Goal: Transaction & Acquisition: Download file/media

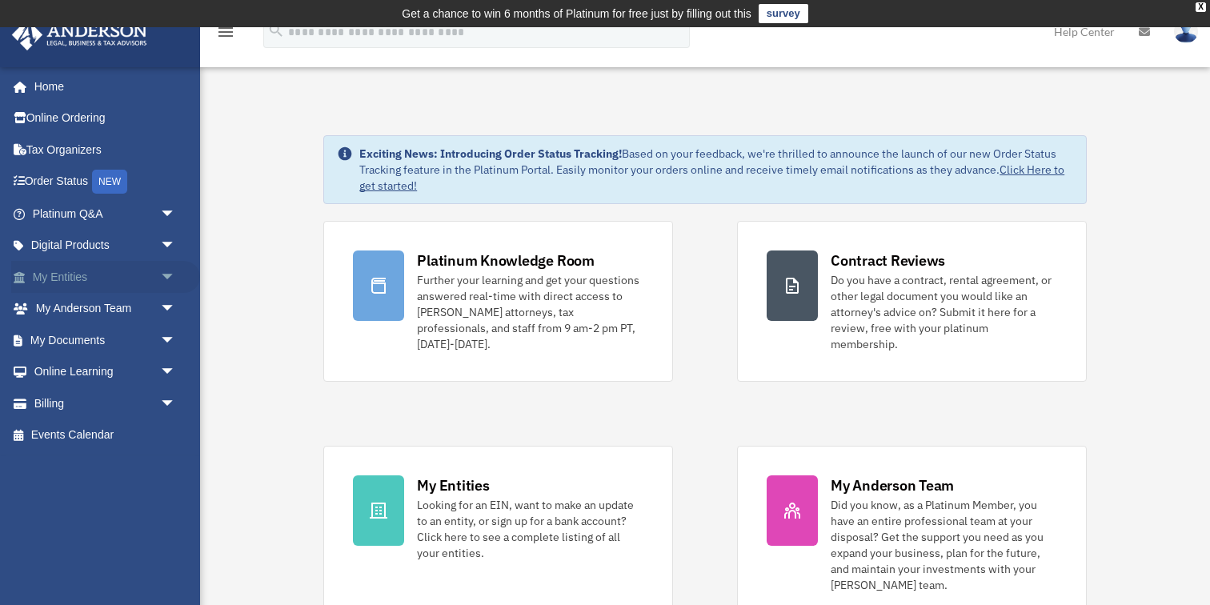
click at [165, 279] on span "arrow_drop_down" at bounding box center [176, 277] width 32 height 33
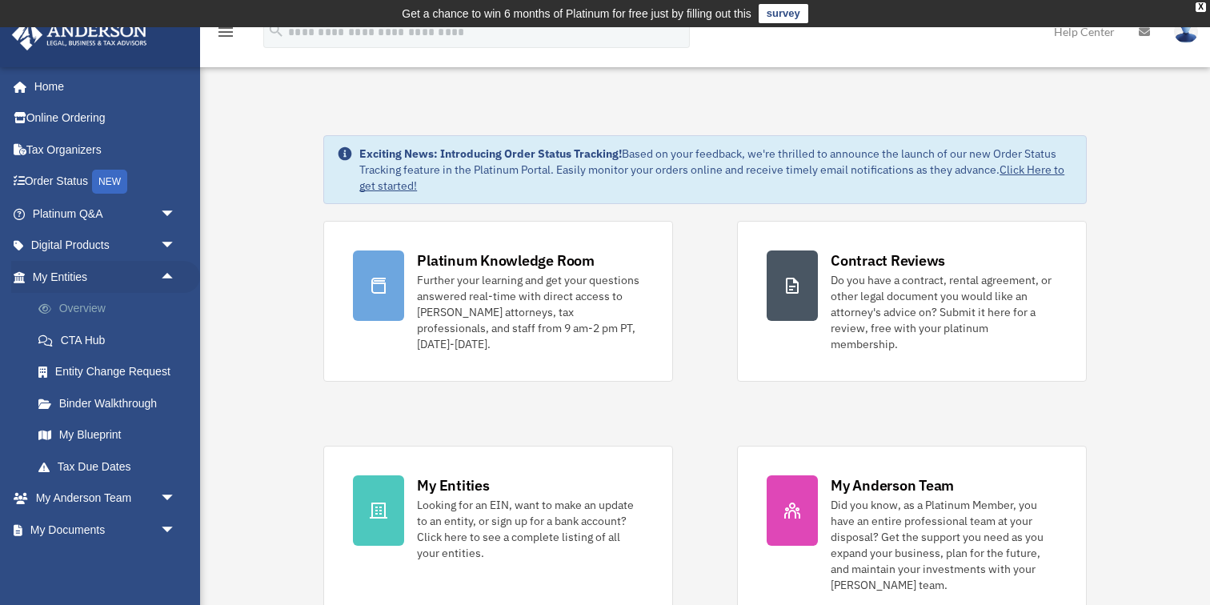
click at [136, 311] on link "Overview" at bounding box center [111, 309] width 178 height 32
click at [166, 214] on span "arrow_drop_down" at bounding box center [176, 214] width 32 height 33
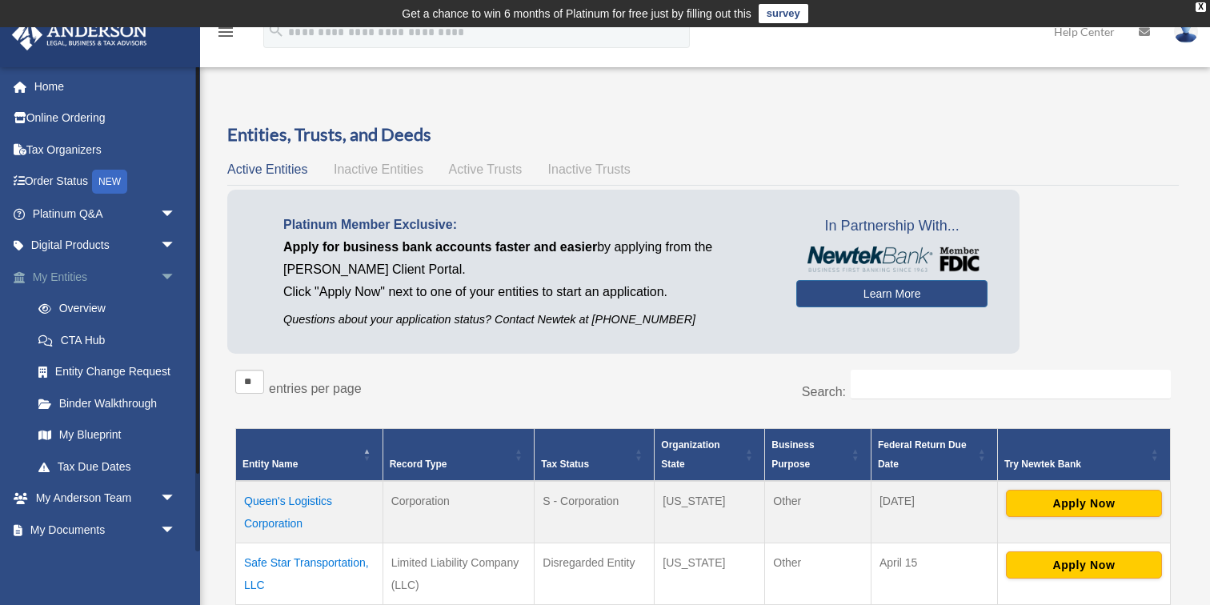
click at [170, 271] on span "arrow_drop_down" at bounding box center [176, 277] width 32 height 33
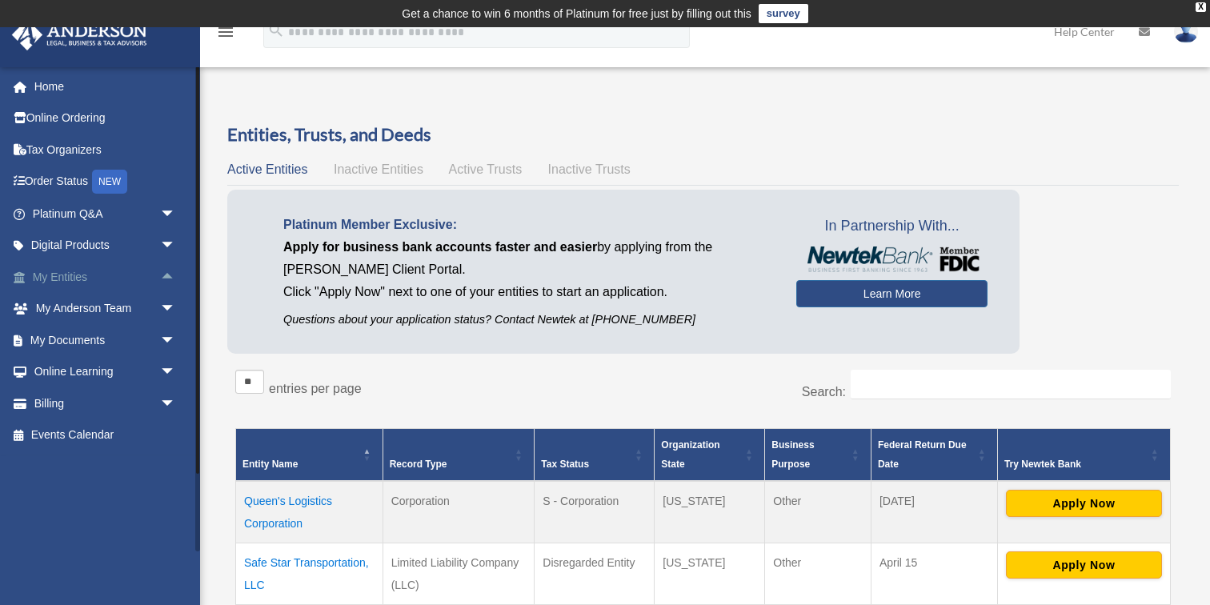
click at [170, 271] on span "arrow_drop_up" at bounding box center [176, 277] width 32 height 33
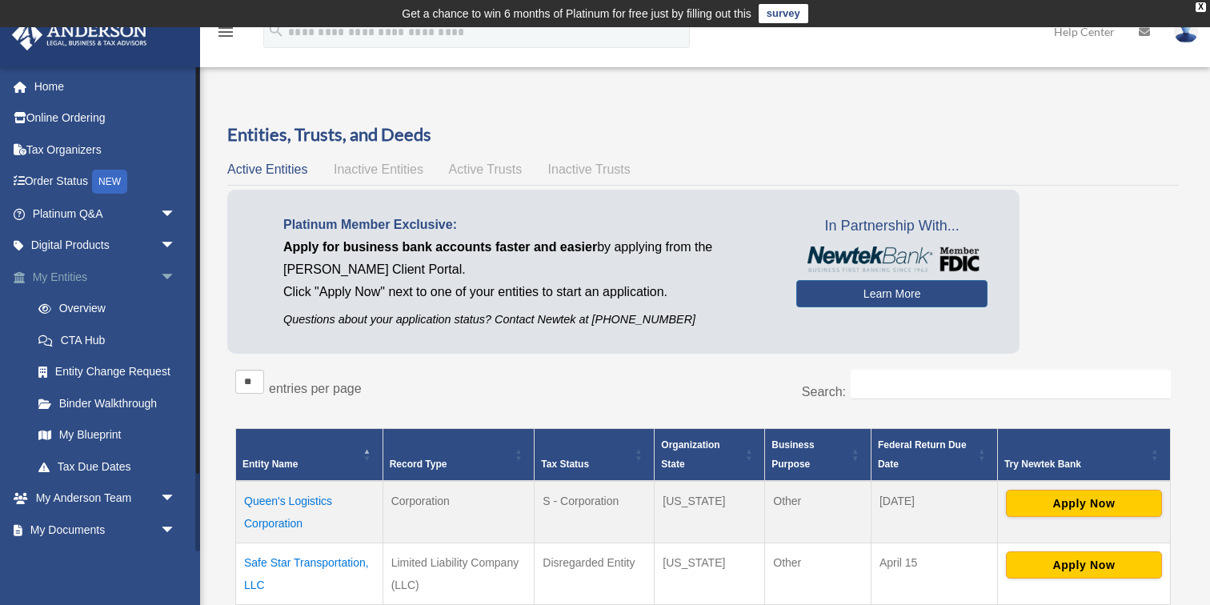
click at [170, 277] on span "arrow_drop_down" at bounding box center [176, 277] width 32 height 33
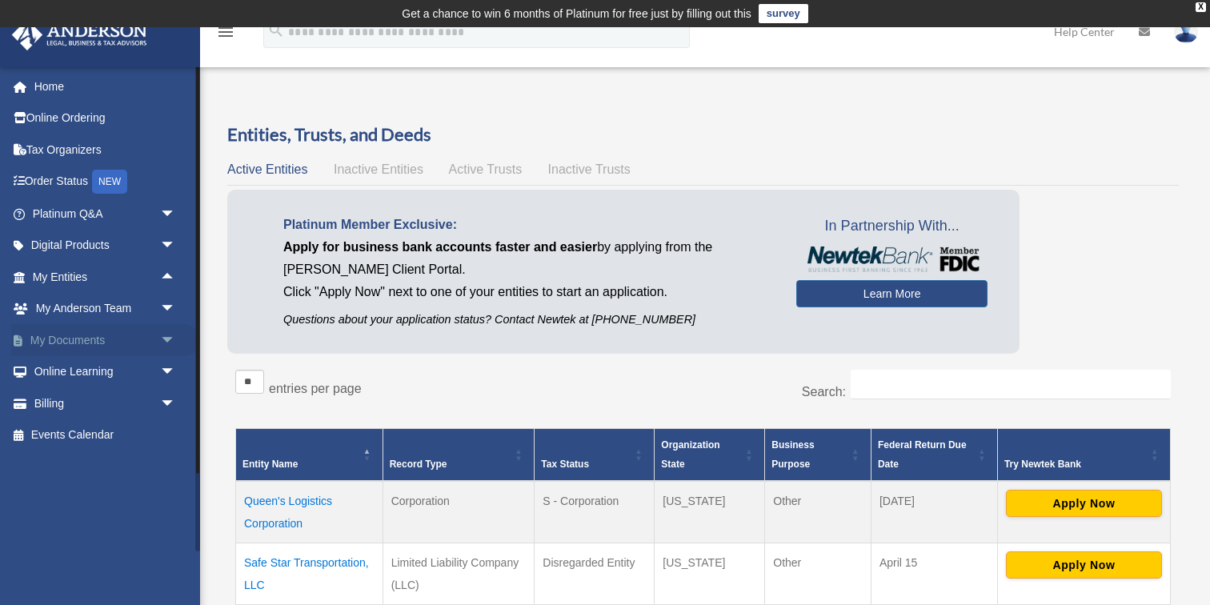
click at [171, 339] on span "arrow_drop_down" at bounding box center [176, 340] width 32 height 33
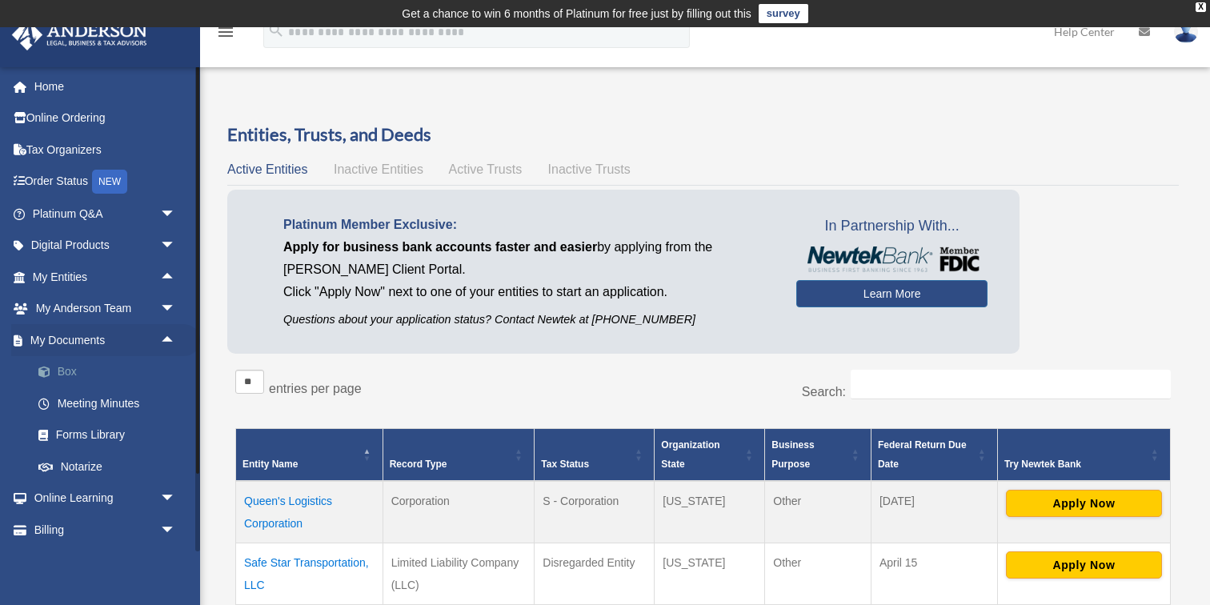
click at [106, 379] on link "Box" at bounding box center [111, 372] width 178 height 32
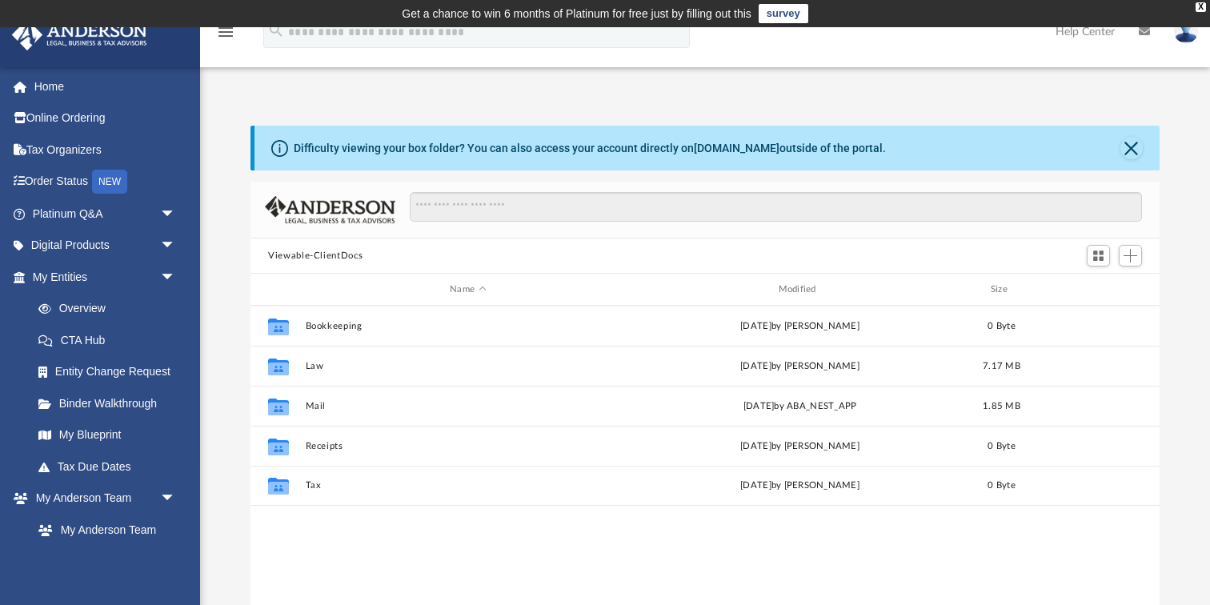
scroll to position [363, 908]
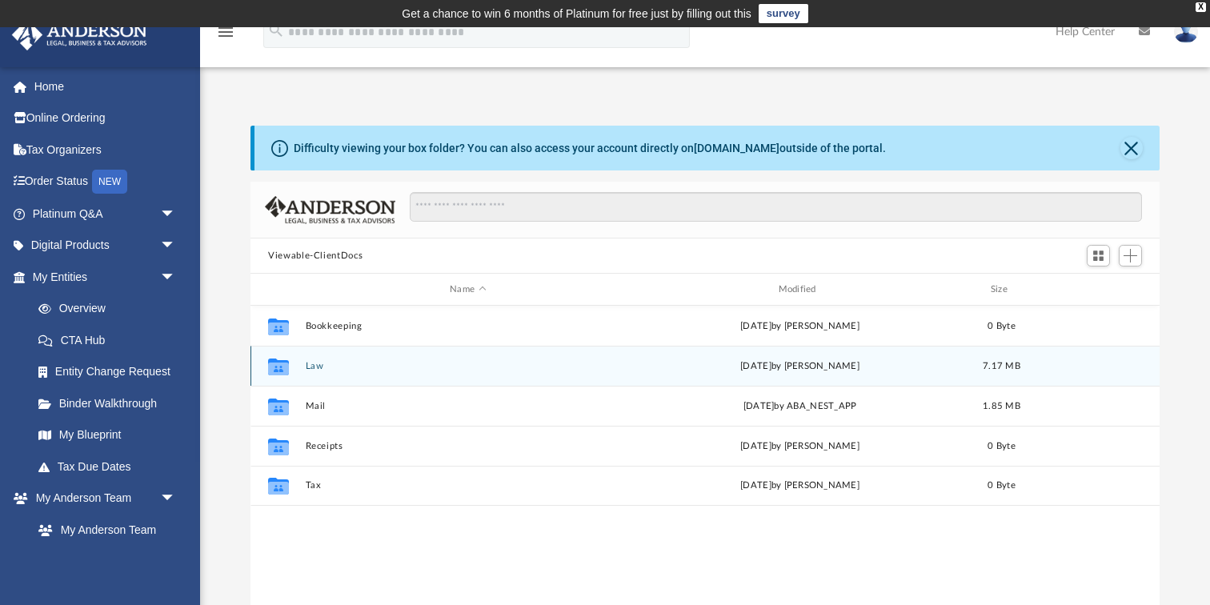
click at [286, 367] on icon "grid" at bounding box center [278, 368] width 21 height 13
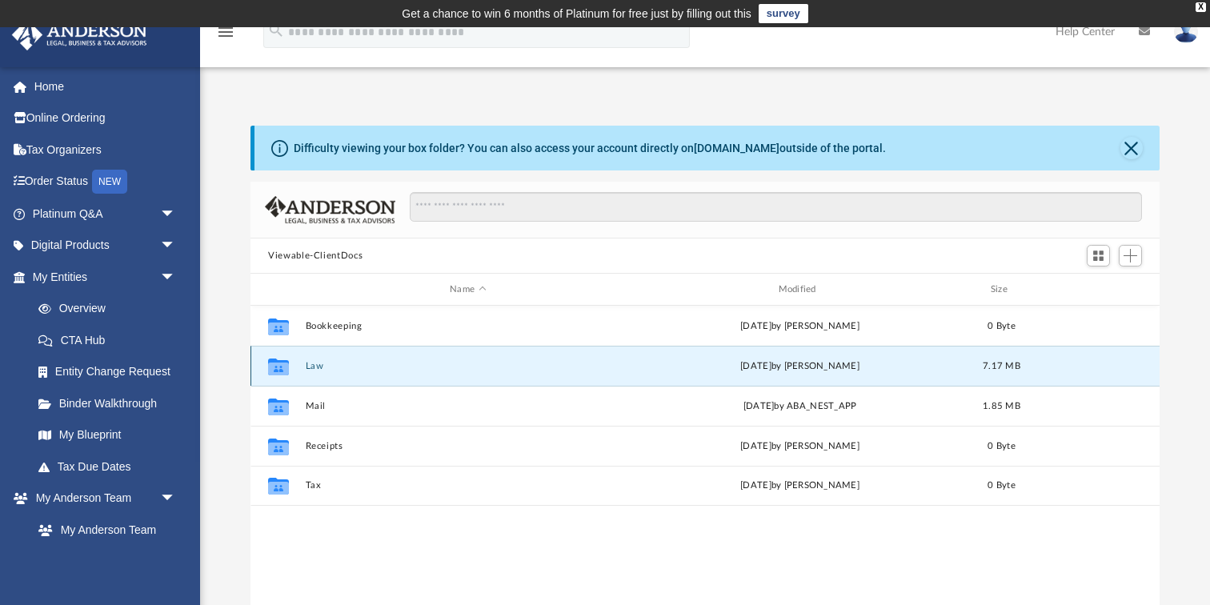
click at [313, 367] on button "Law" at bounding box center [468, 366] width 325 height 10
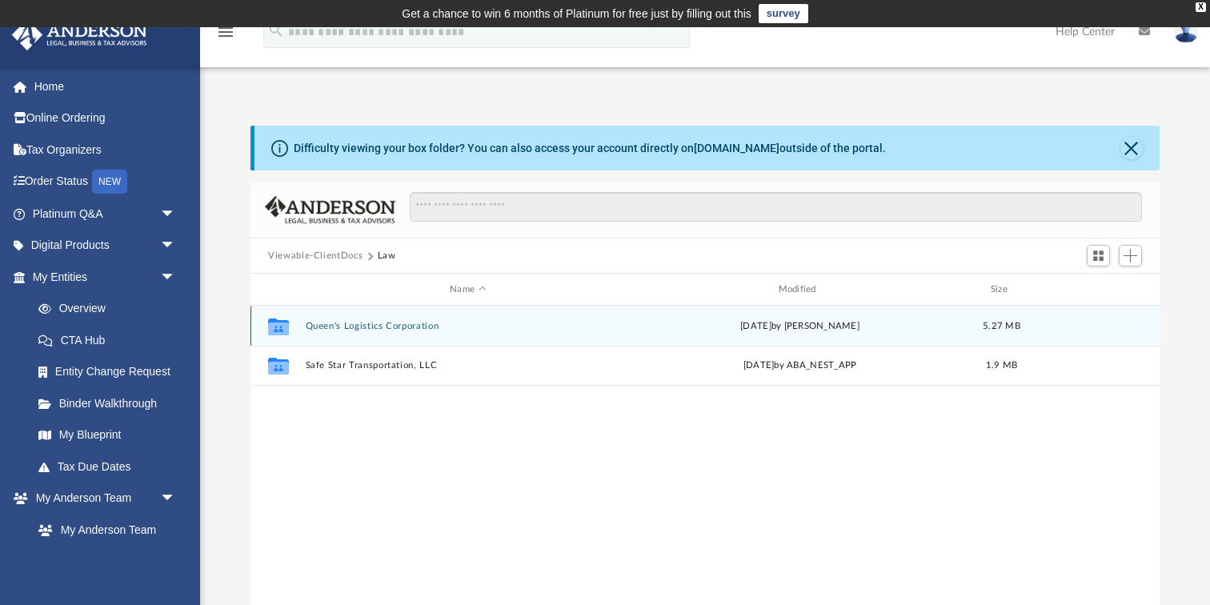
click at [351, 327] on button "Queen's Logistics Corporation" at bounding box center [468, 326] width 325 height 10
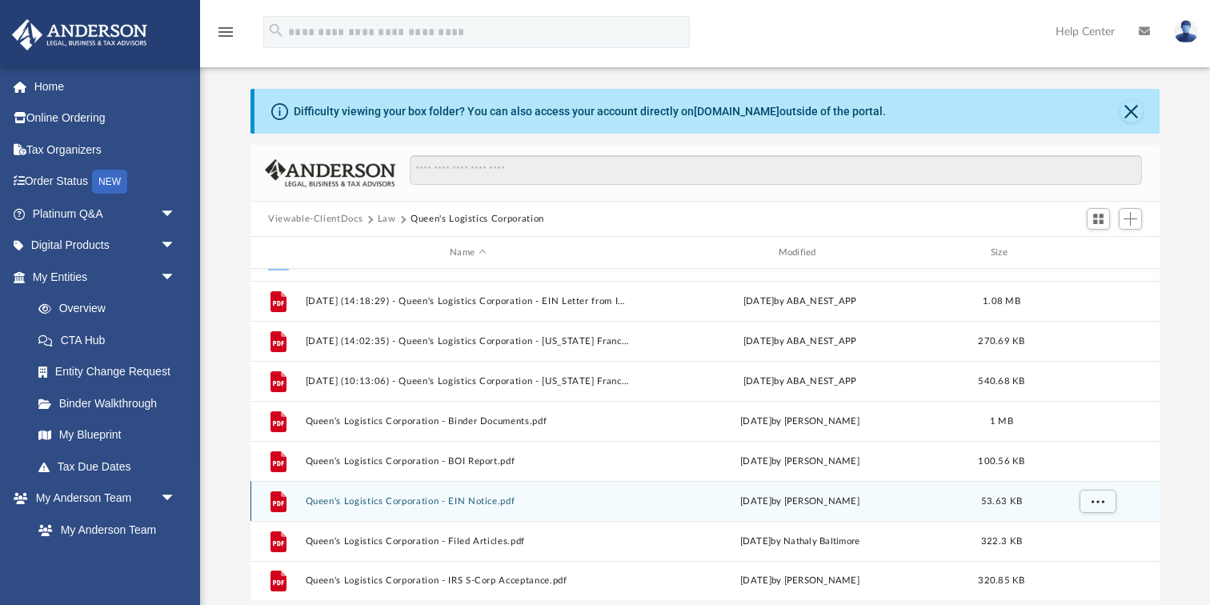
scroll to position [76, 0]
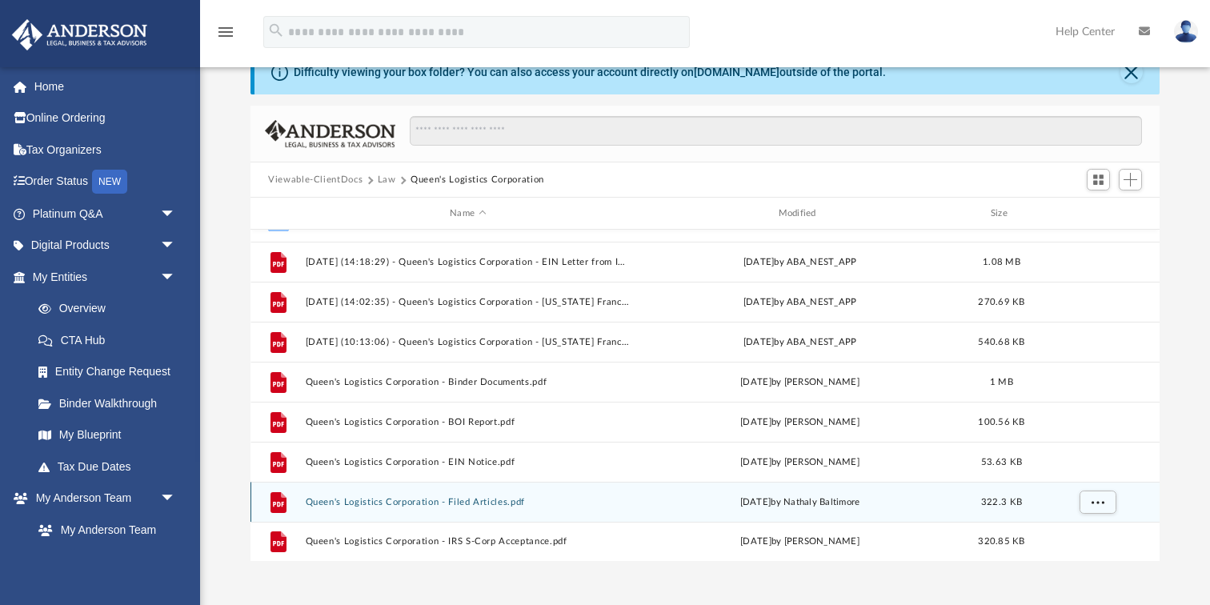
click at [283, 503] on icon "grid" at bounding box center [279, 501] width 16 height 21
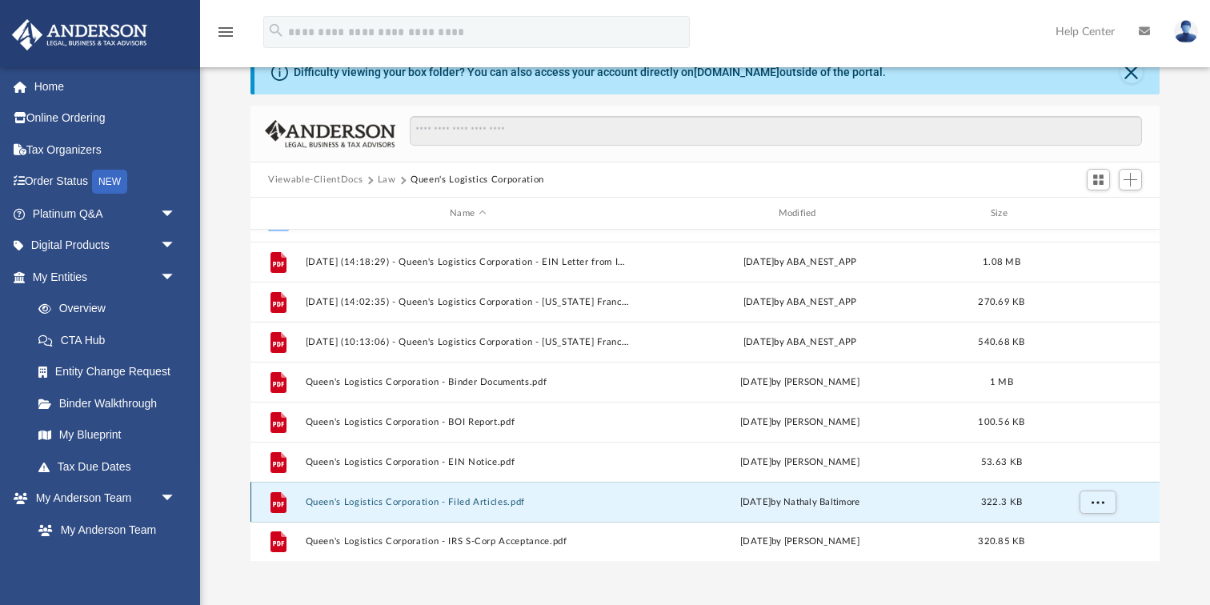
click at [346, 502] on button "Queen's Logistics Corporation - Filed Articles.pdf" at bounding box center [468, 502] width 325 height 10
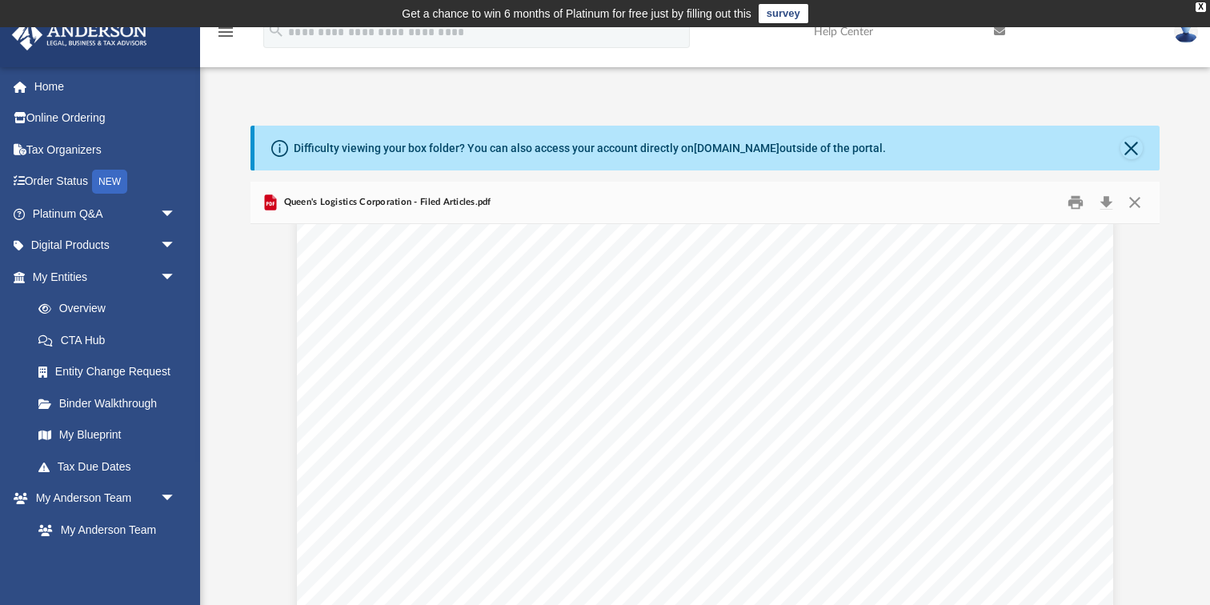
scroll to position [0, 0]
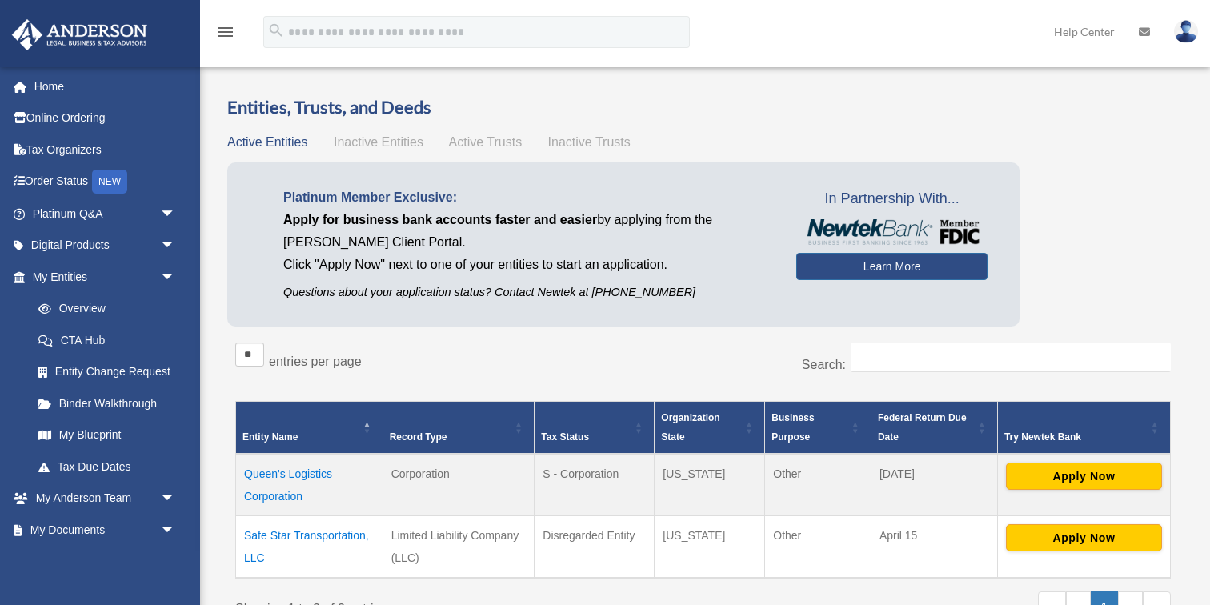
click at [303, 471] on td "Queen's Logistics Corporation" at bounding box center [309, 485] width 147 height 62
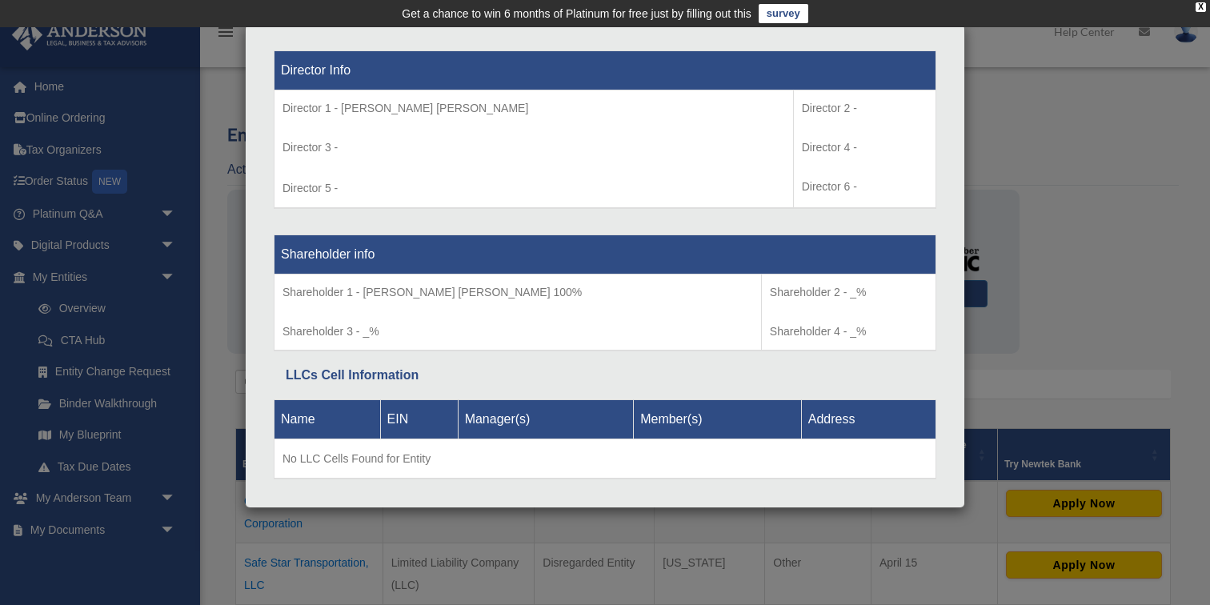
scroll to position [1280, 0]
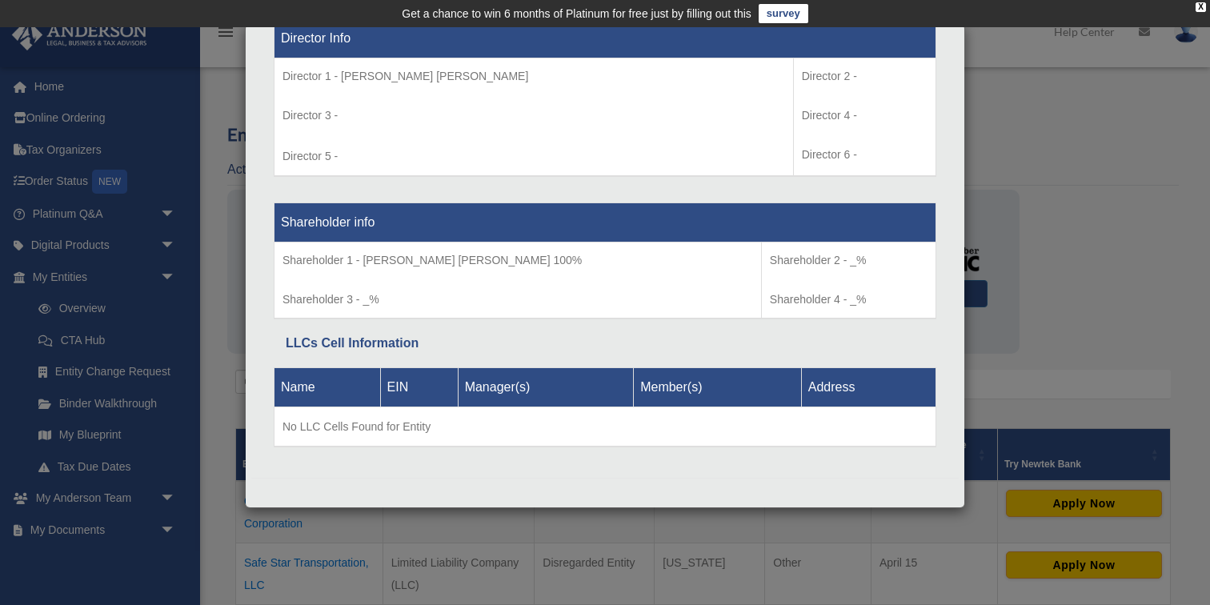
click at [1089, 263] on div "Details × Articles Sent Organizational Date" at bounding box center [605, 302] width 1210 height 605
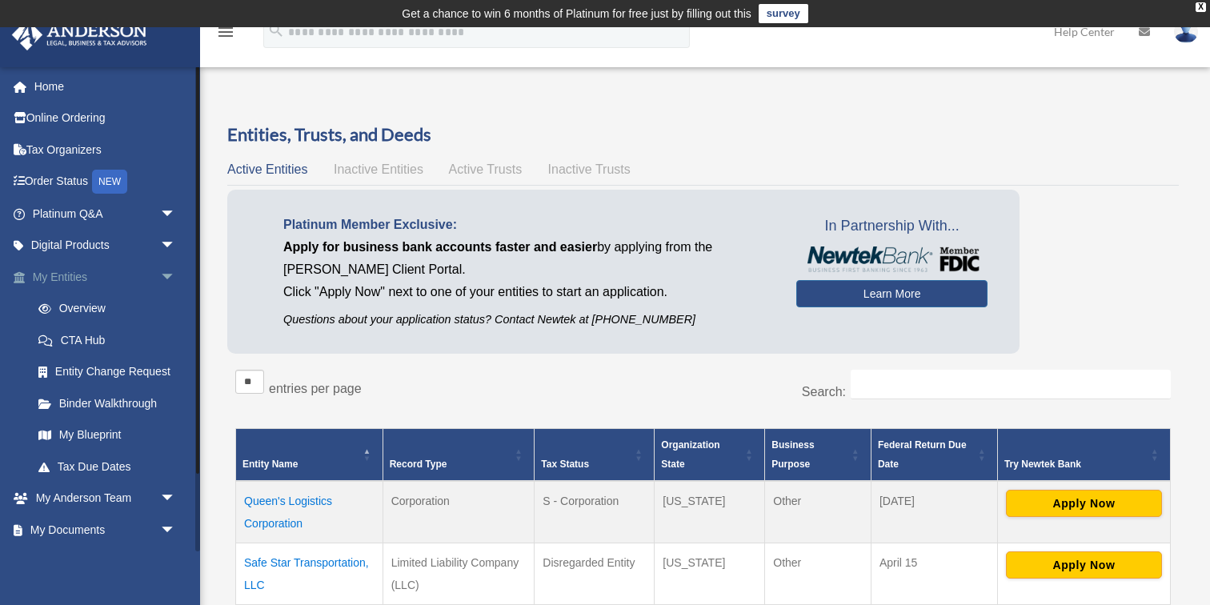
click at [171, 284] on span "arrow_drop_down" at bounding box center [176, 277] width 32 height 33
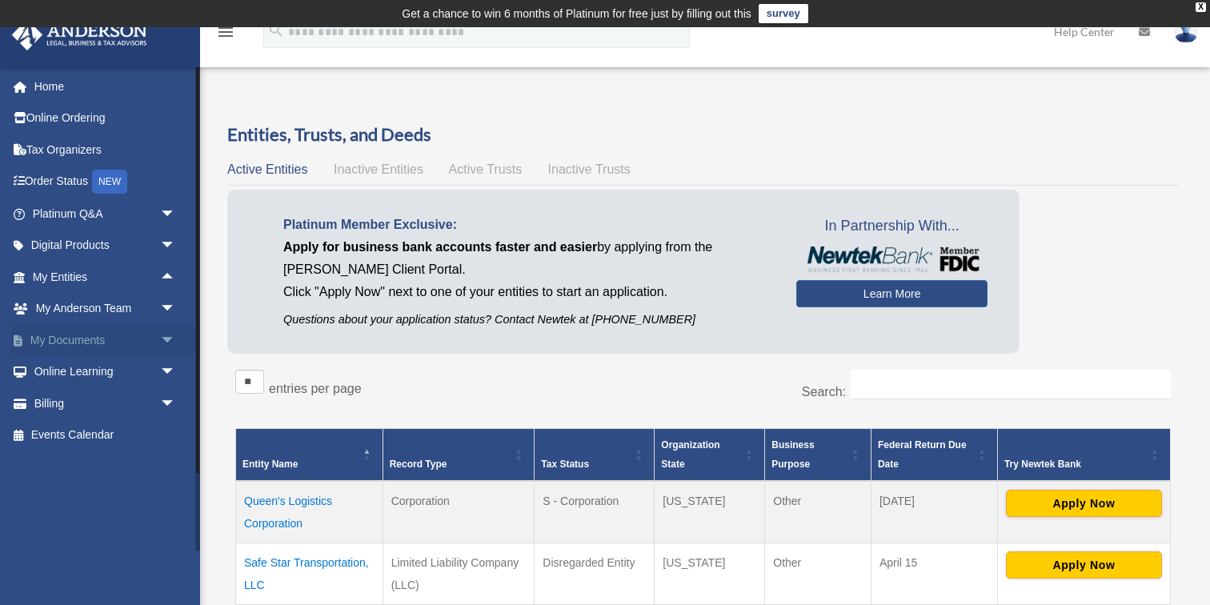
click at [160, 344] on span "arrow_drop_down" at bounding box center [176, 340] width 32 height 33
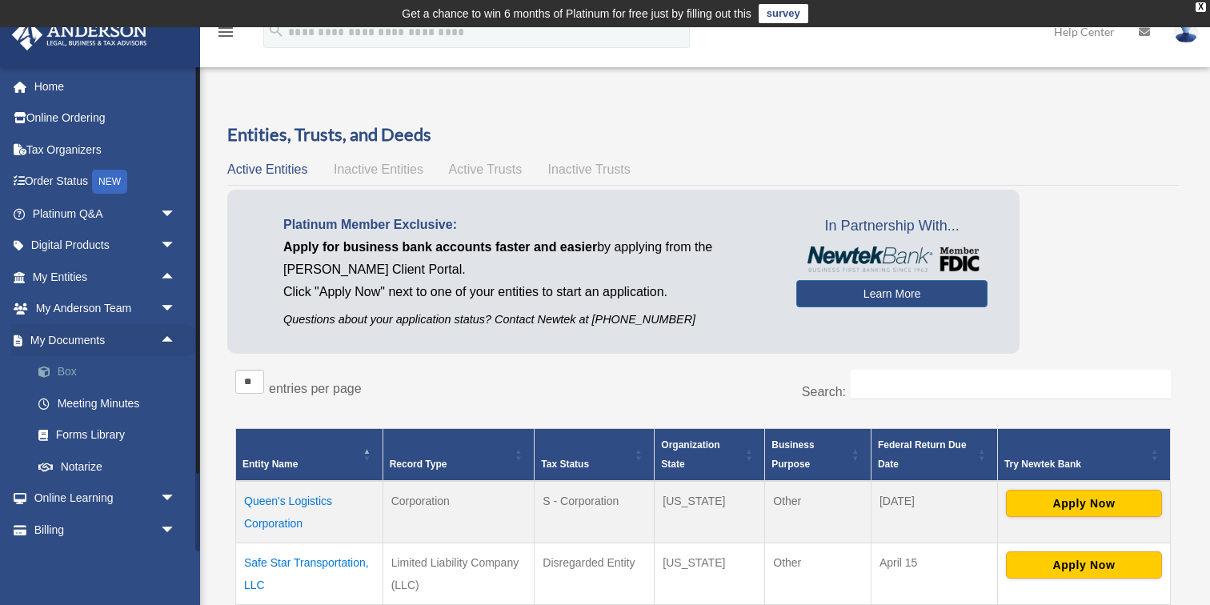
click at [66, 379] on link "Box" at bounding box center [111, 372] width 178 height 32
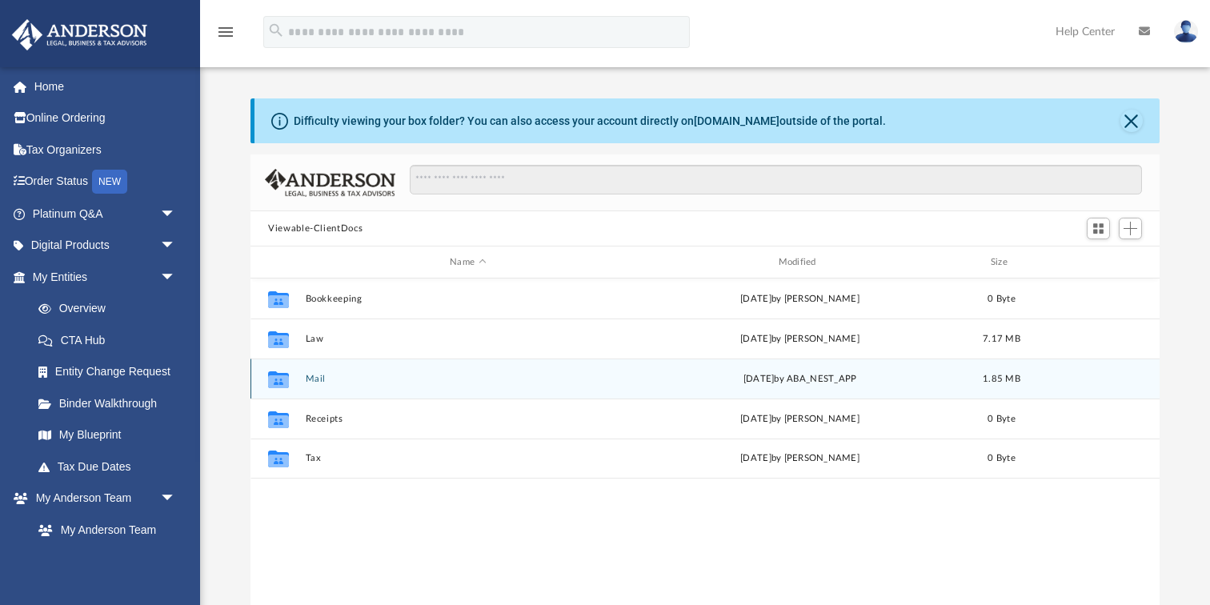
scroll to position [363, 908]
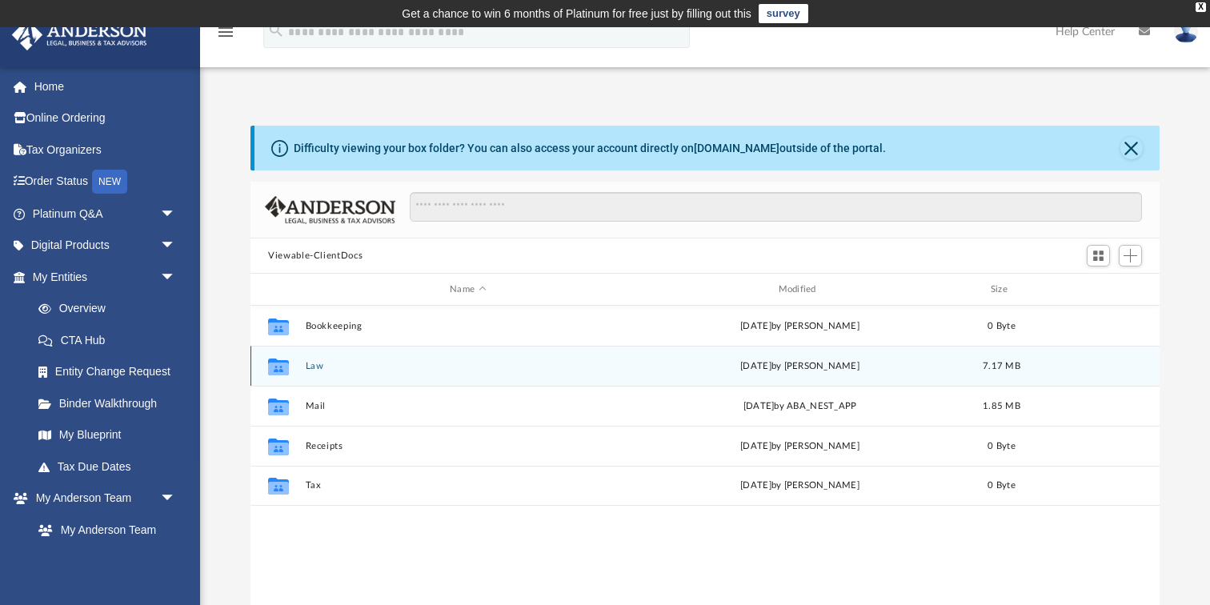
click at [311, 363] on button "Law" at bounding box center [468, 366] width 325 height 10
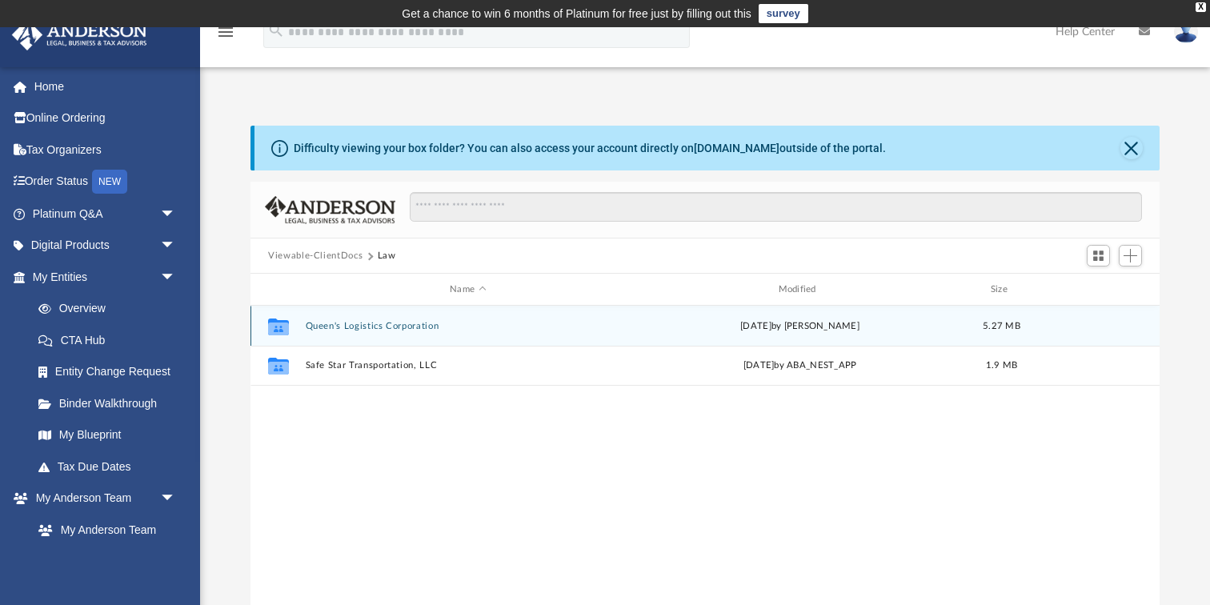
click at [328, 327] on button "Queen's Logistics Corporation" at bounding box center [468, 326] width 325 height 10
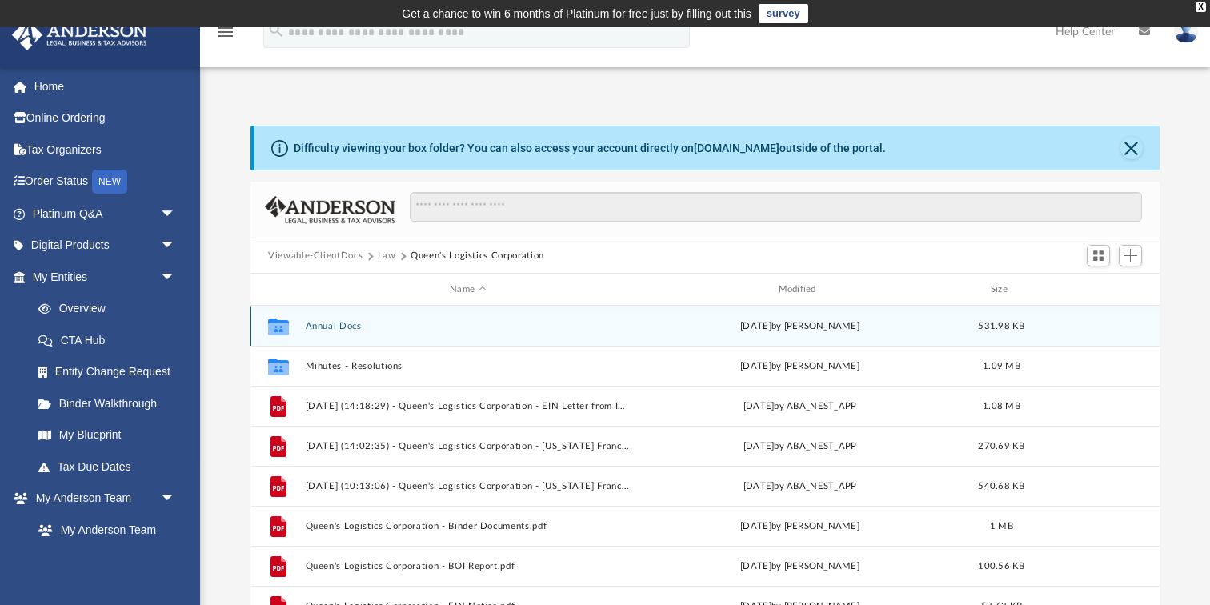
scroll to position [68, 0]
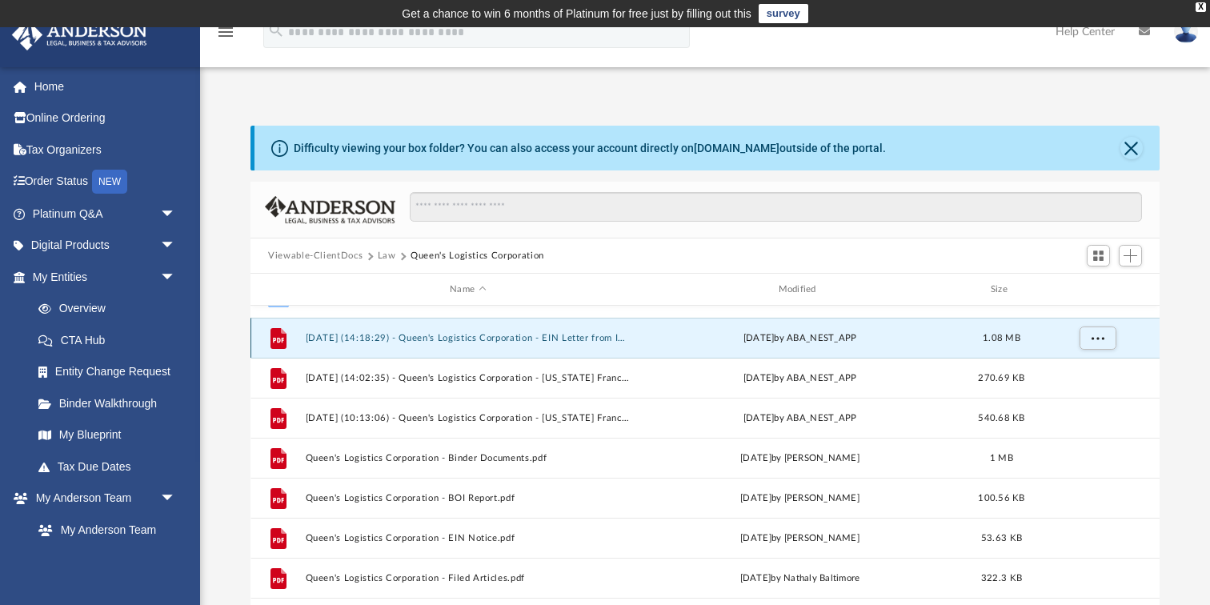
click at [499, 337] on button "[DATE] (14:18:29) - Queen's Logistics Corporation - EIN Letter from IRS.pdf" at bounding box center [468, 338] width 325 height 10
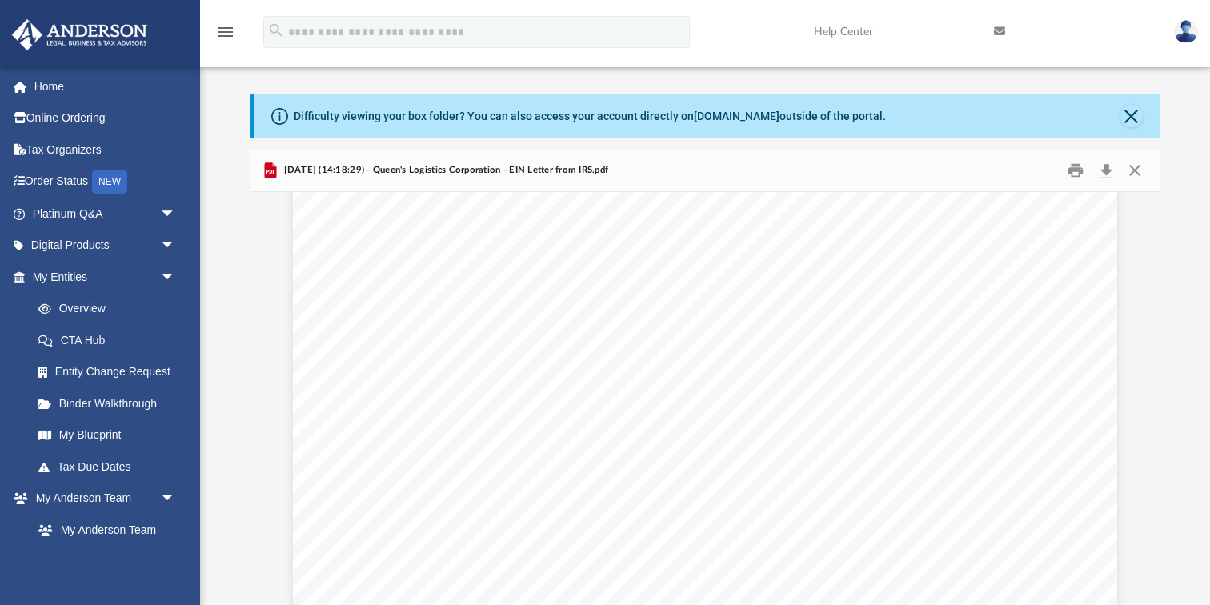
scroll to position [4521, 0]
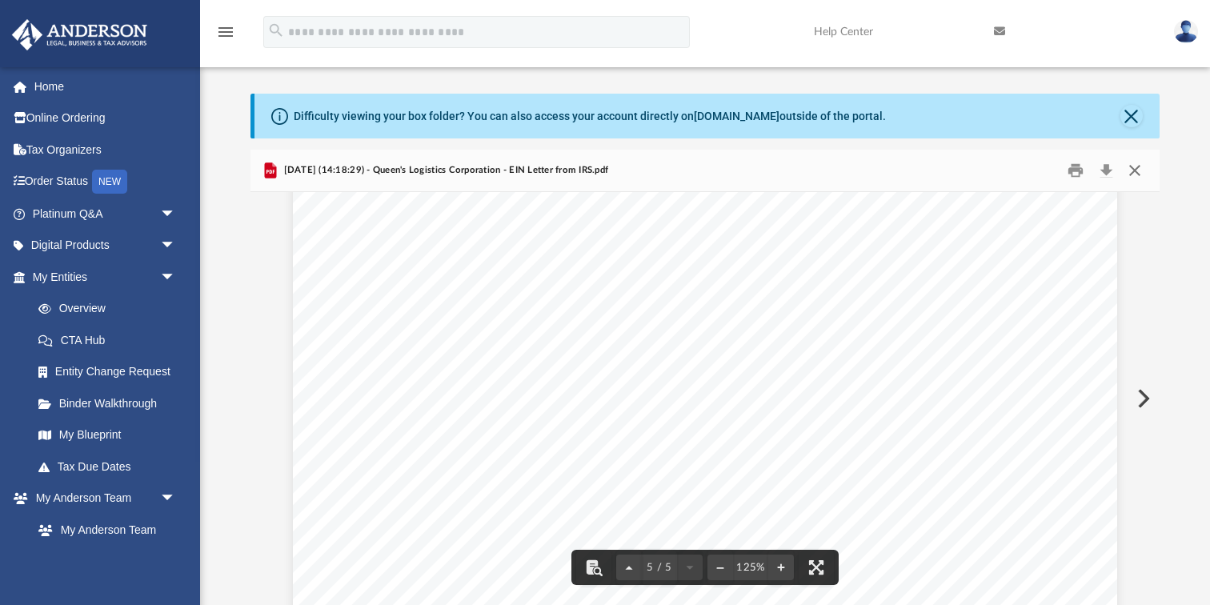
click at [1138, 169] on button "Close" at bounding box center [1134, 170] width 29 height 25
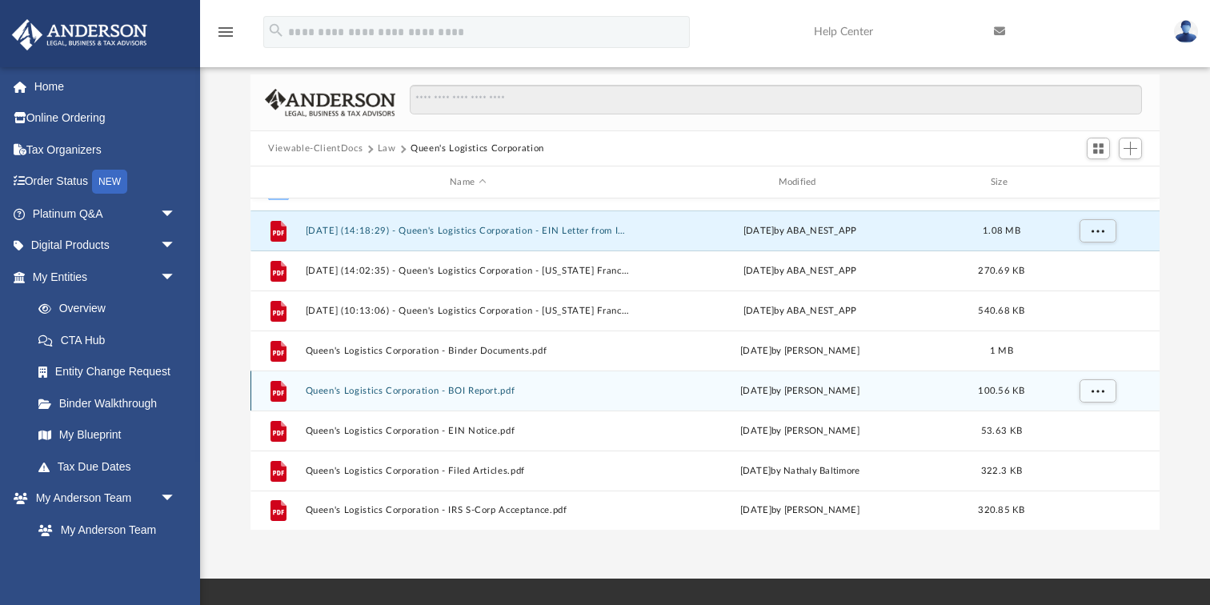
scroll to position [121, 0]
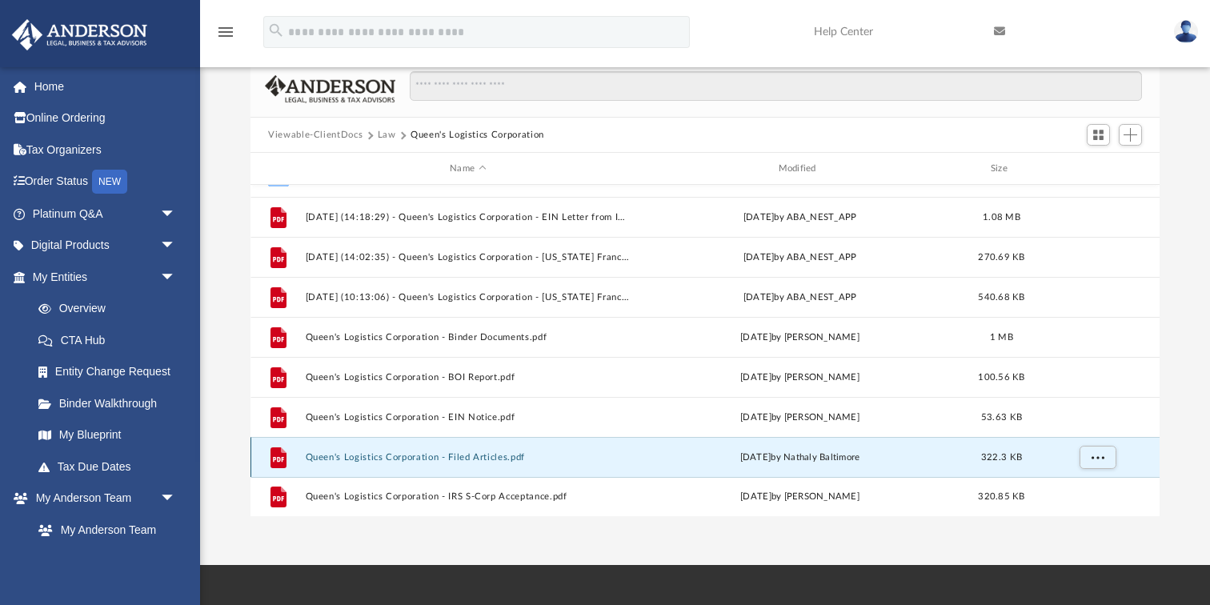
click at [481, 456] on button "Queen's Logistics Corporation - Filed Articles.pdf" at bounding box center [468, 457] width 325 height 10
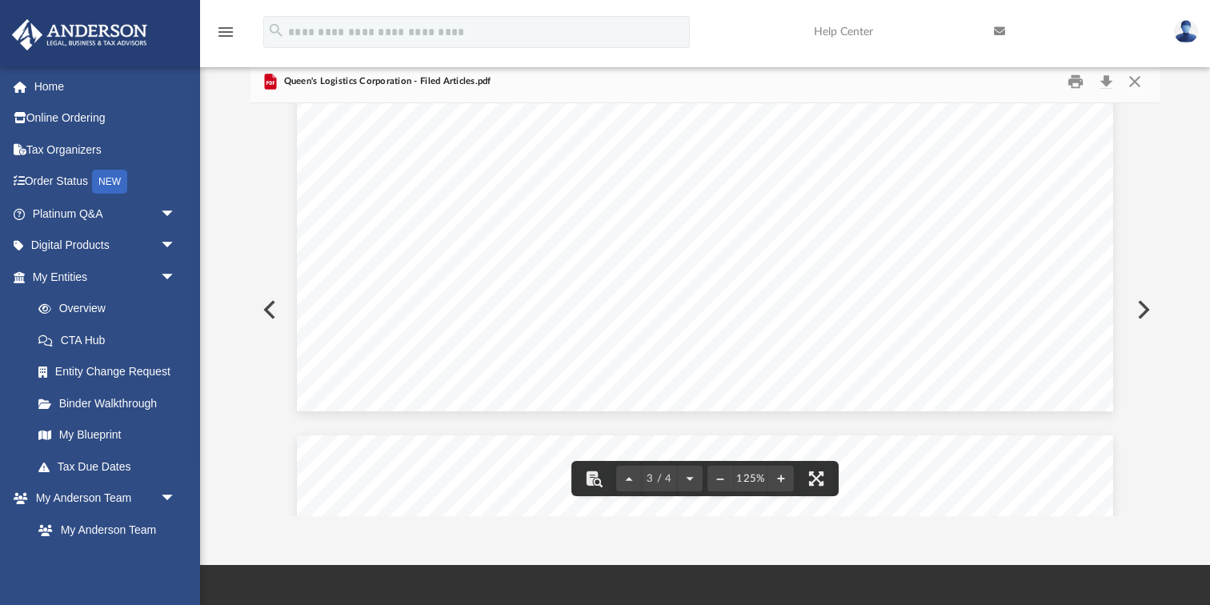
scroll to position [1433, 0]
click at [1104, 83] on button "Download" at bounding box center [1106, 82] width 29 height 25
